Goal: Navigation & Orientation: Understand site structure

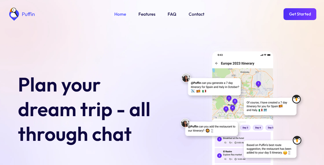
click at [300, 14] on link "Get Started" at bounding box center [300, 14] width 33 height 12
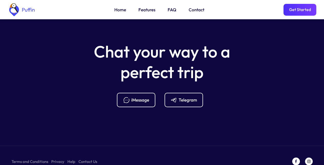
scroll to position [2032, 0]
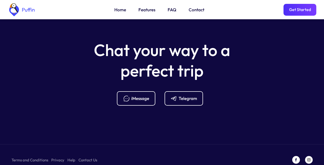
click at [184, 95] on div "Telegram" at bounding box center [188, 98] width 18 height 6
click at [170, 10] on link "FAQ" at bounding box center [172, 9] width 9 height 7
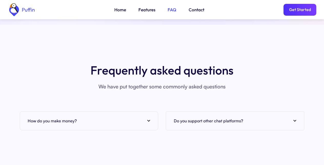
scroll to position [1871, 0]
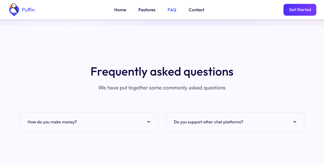
click at [145, 10] on link "Features" at bounding box center [146, 9] width 17 height 7
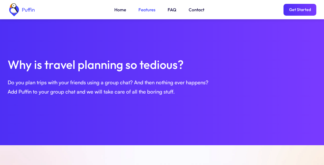
scroll to position [176, 0]
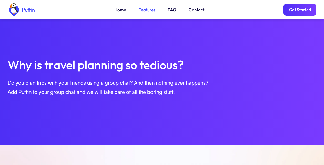
click at [300, 10] on link "Get Started" at bounding box center [300, 10] width 33 height 12
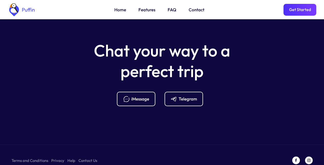
scroll to position [2032, 0]
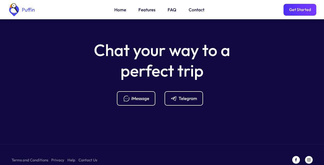
click at [25, 156] on link "Terms and Conditions" at bounding box center [30, 159] width 37 height 6
